Goal: Navigation & Orientation: Go to known website

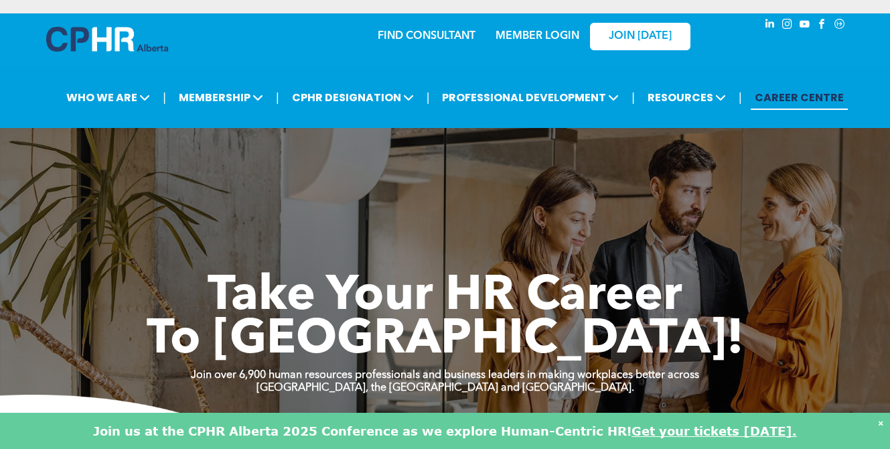
click at [550, 29] on div "MEMBER LOGIN" at bounding box center [536, 32] width 87 height 24
click at [542, 35] on link "MEMBER LOGIN" at bounding box center [537, 36] width 84 height 11
click at [513, 33] on link "MEMBER LOGIN" at bounding box center [537, 36] width 84 height 11
click at [659, 39] on span "JOIN [DATE]" at bounding box center [640, 36] width 63 height 13
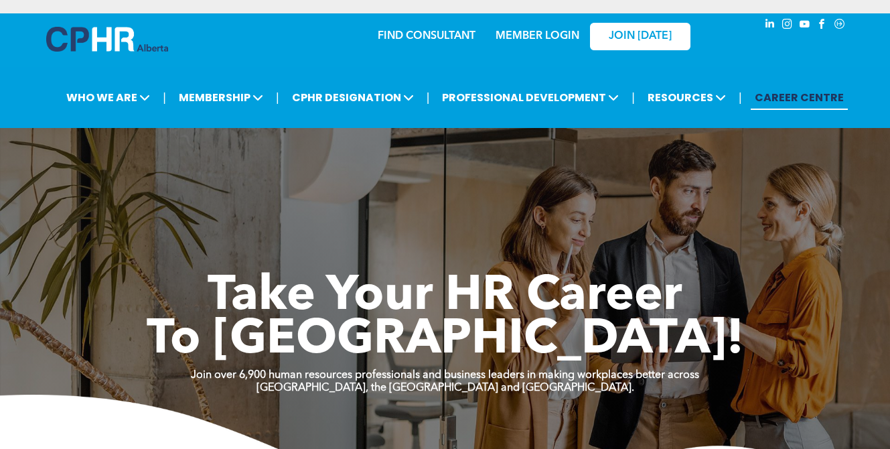
click at [524, 40] on link "MEMBER LOGIN" at bounding box center [537, 36] width 84 height 11
